Goal: Task Accomplishment & Management: Complete application form

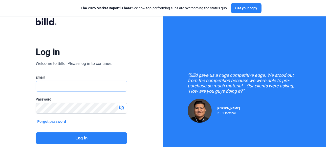
type input "[PERSON_NAME][EMAIL_ADDRESS][DOMAIN_NAME]"
click at [85, 138] on button "Log in" at bounding box center [82, 139] width 92 height 12
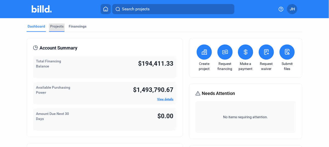
click at [55, 26] on div "Projects" at bounding box center [56, 26] width 13 height 5
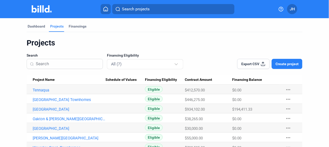
click at [285, 88] on mat-icon "more_horiz" at bounding box center [288, 90] width 6 height 6
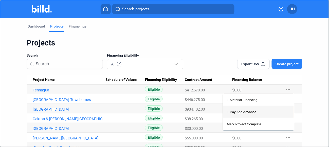
click at [241, 113] on button "+ Pay App Advance" at bounding box center [258, 112] width 71 height 12
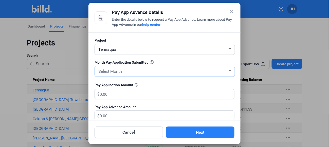
click at [118, 71] on span "Select Month" at bounding box center [110, 71] width 24 height 5
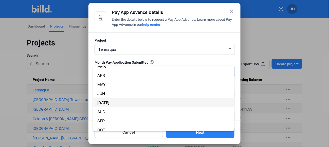
scroll to position [44, 0]
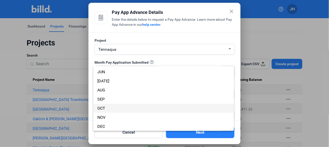
click at [106, 108] on span "OCT" at bounding box center [163, 108] width 132 height 9
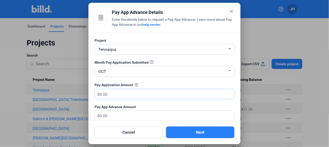
click at [117, 95] on input "text" at bounding box center [164, 94] width 129 height 10
type input "3"
type input "3.00"
type input "39"
type input "39.00"
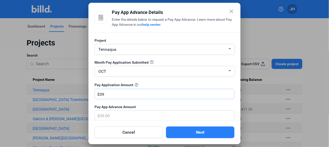
type input "394"
type input "394.00"
type input "3947"
type input "3,947.00"
type input "3,9475"
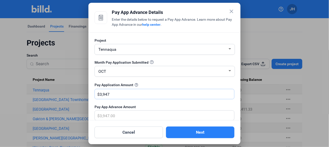
type input "39,475.00"
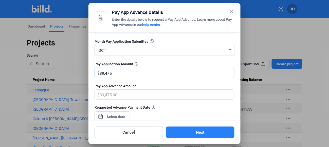
scroll to position [51, 0]
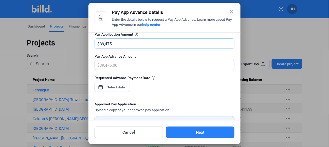
type input "39,475"
click at [120, 88] on div "close Pay App Advance Details Enter the details below to request a Pay App Adva…" at bounding box center [164, 73] width 329 height 147
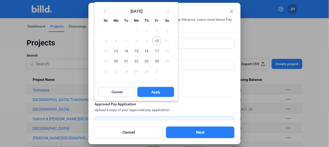
click at [114, 51] on span "13" at bounding box center [115, 50] width 9 height 9
click at [157, 93] on span "Apply" at bounding box center [155, 92] width 9 height 5
type input "[DATE]"
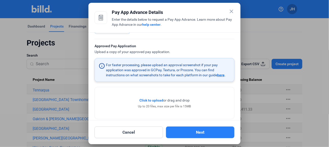
scroll to position [115, 0]
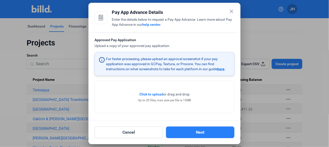
click at [147, 93] on span "Click to upload" at bounding box center [151, 94] width 24 height 4
click at [148, 92] on span "Click to upload" at bounding box center [151, 94] width 24 height 4
click at [149, 94] on span "Click to upload" at bounding box center [151, 94] width 24 height 4
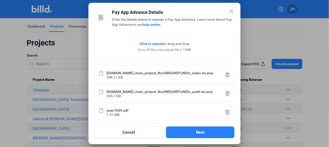
scroll to position [171, 0]
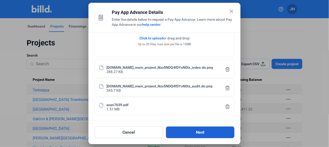
click at [197, 131] on button "Next" at bounding box center [200, 133] width 68 height 12
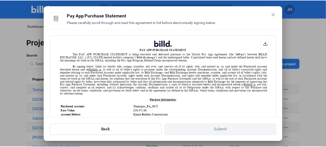
scroll to position [0, 0]
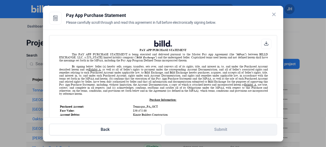
click at [265, 44] on icon at bounding box center [266, 43] width 5 height 5
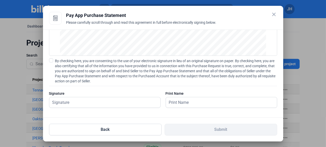
scroll to position [71, 0]
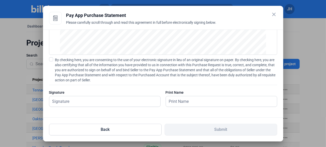
click at [50, 59] on span at bounding box center [51, 59] width 4 height 4
click at [0, 0] on input "By checking here, you are consenting to the use of your electronic signature in…" at bounding box center [0, 0] width 0 height 0
click at [57, 102] on input "text" at bounding box center [102, 101] width 106 height 10
type input "[PERSON_NAME]"
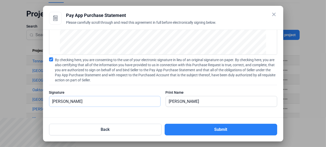
scroll to position [34, 0]
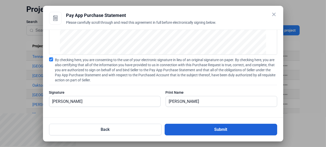
click at [217, 129] on button "Submit" at bounding box center [221, 130] width 113 height 12
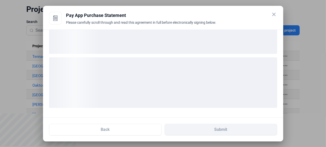
scroll to position [32, 0]
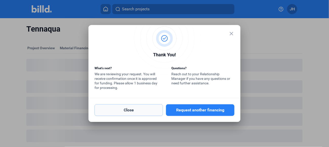
click at [151, 112] on button "Close" at bounding box center [128, 111] width 68 height 12
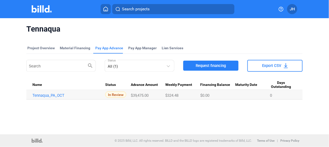
click at [292, 8] on span "JH" at bounding box center [291, 9] width 5 height 6
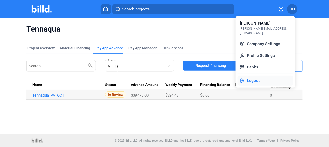
click at [254, 76] on button "Logout" at bounding box center [265, 81] width 55 height 10
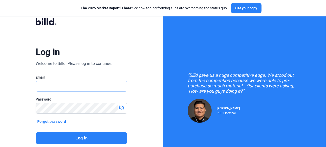
type input "[PERSON_NAME][EMAIL_ADDRESS][DOMAIN_NAME]"
